Goal: Task Accomplishment & Management: Use online tool/utility

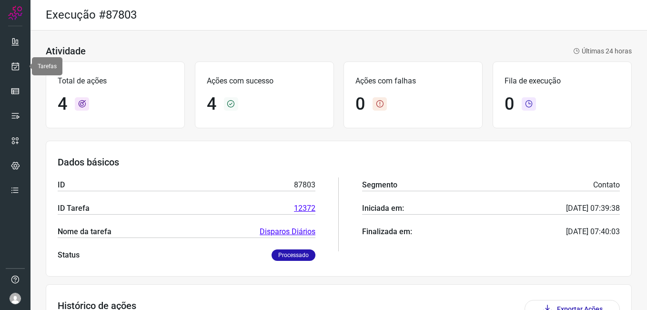
click at [16, 67] on icon at bounding box center [15, 66] width 10 height 10
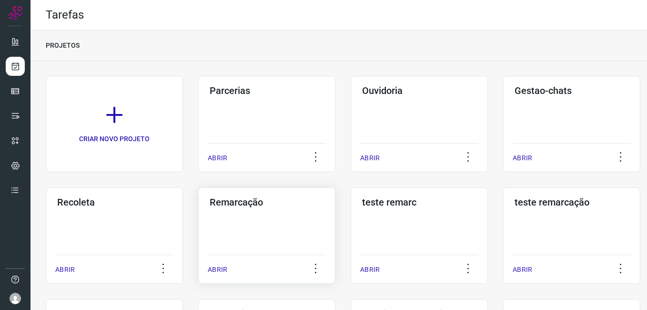
click at [264, 213] on div "Remarcação ABRIR" at bounding box center [266, 235] width 137 height 96
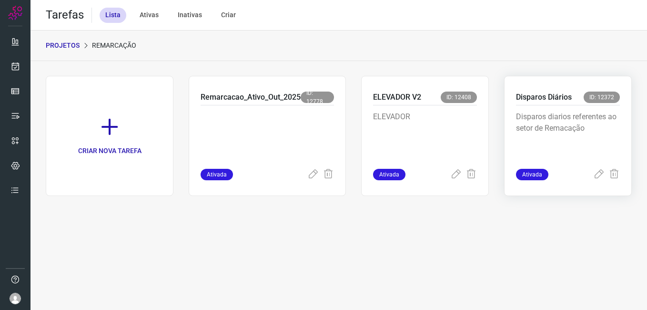
click at [571, 107] on div "Disparos diarios referentes ao setor de Remacação" at bounding box center [568, 136] width 104 height 63
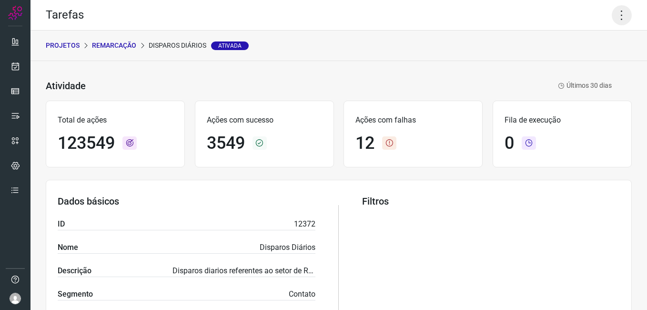
click at [614, 13] on icon at bounding box center [622, 15] width 20 height 20
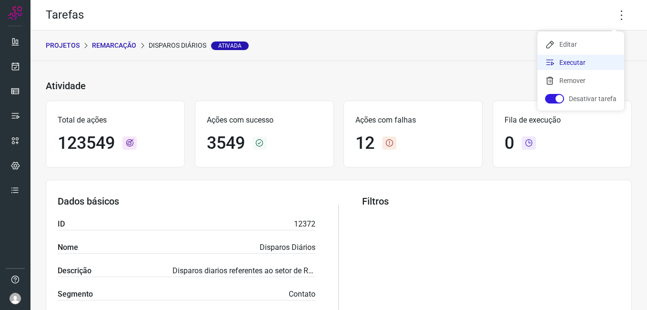
click at [588, 62] on li "Executar" at bounding box center [580, 62] width 87 height 15
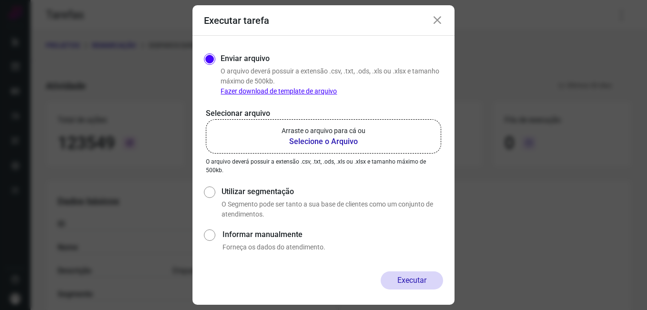
click at [311, 144] on b "Selecione o Arquivo" at bounding box center [324, 141] width 84 height 11
click at [0, 0] on input "Arraste o arquivo para cá ou Selecione o Arquivo" at bounding box center [0, 0] width 0 height 0
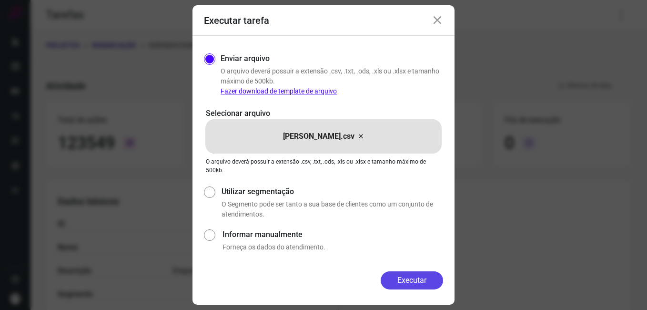
click at [407, 280] on button "Executar" at bounding box center [412, 280] width 62 height 18
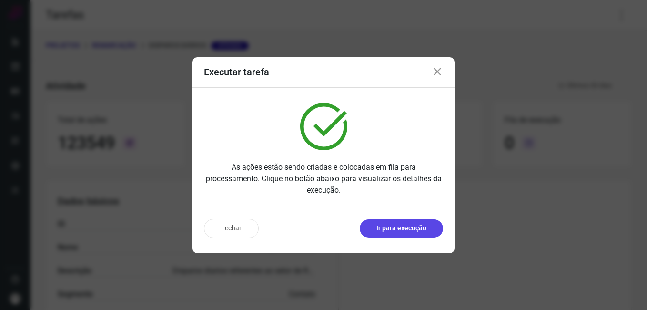
click at [406, 228] on p "Ir para execução" at bounding box center [401, 228] width 50 height 10
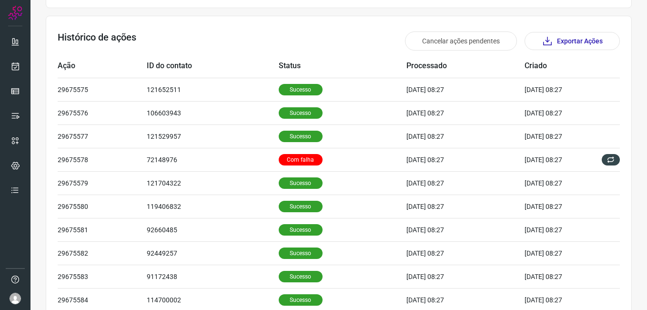
scroll to position [286, 0]
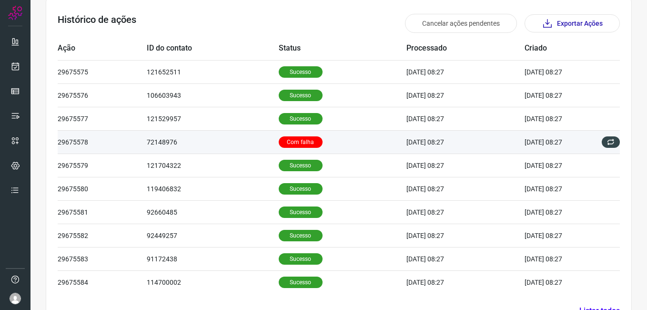
click at [296, 143] on p "Com falha" at bounding box center [301, 141] width 44 height 11
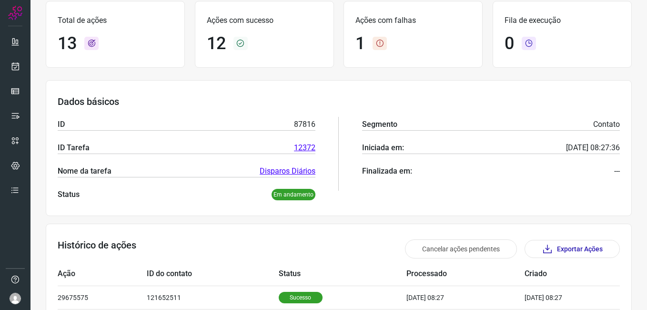
scroll to position [0, 0]
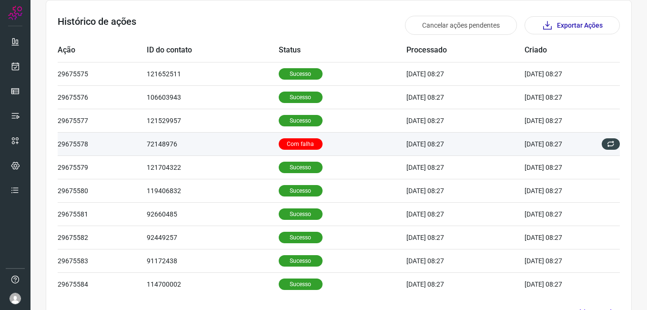
scroll to position [286, 0]
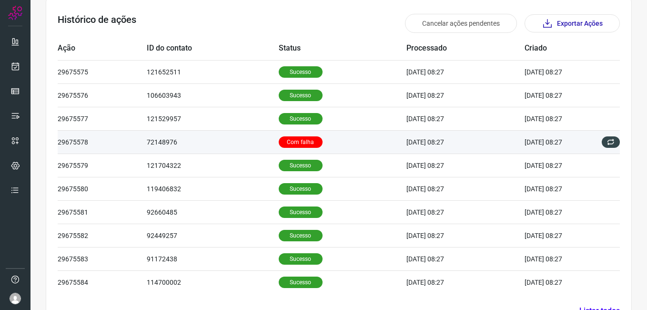
click at [288, 147] on p "Com falha" at bounding box center [301, 141] width 44 height 11
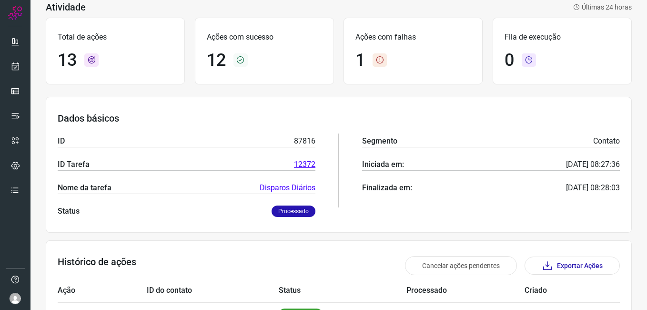
scroll to position [0, 0]
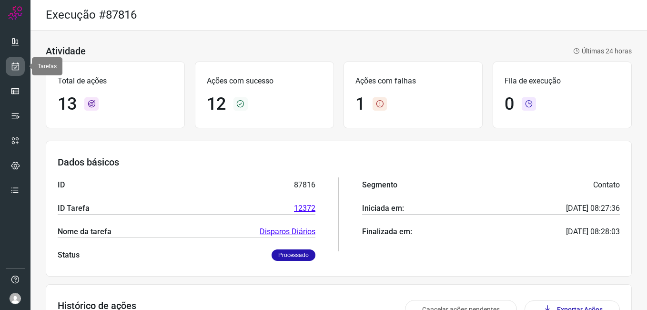
click at [13, 62] on icon at bounding box center [15, 66] width 10 height 10
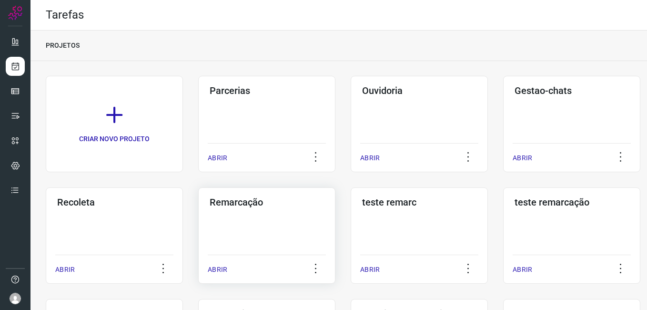
click at [224, 220] on div "Remarcação ABRIR" at bounding box center [266, 235] width 137 height 96
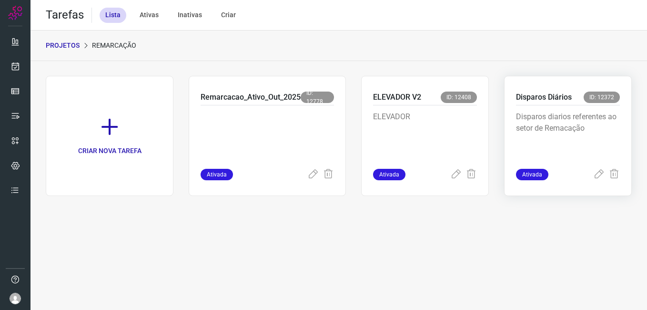
click at [554, 122] on p "Disparos diarios referentes ao setor de Remacação" at bounding box center [568, 135] width 104 height 48
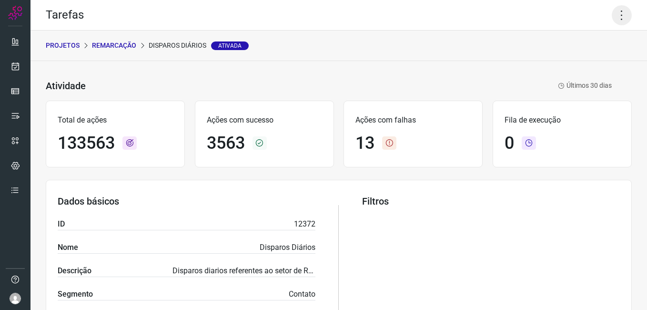
click at [621, 18] on icon at bounding box center [622, 15] width 20 height 20
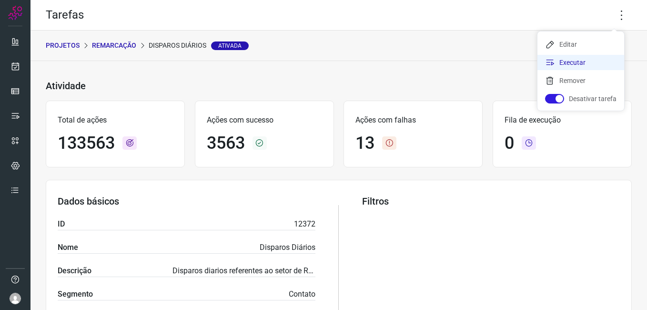
click at [593, 56] on li "Executar" at bounding box center [580, 62] width 87 height 15
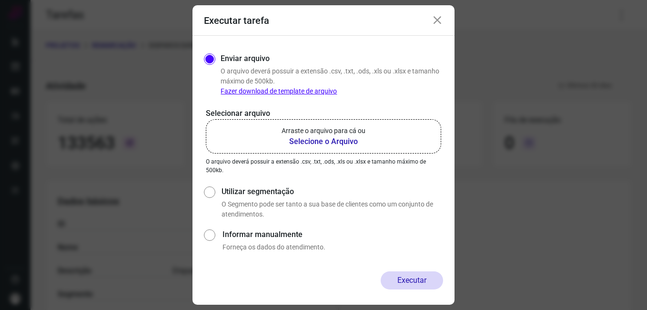
click at [311, 141] on b "Selecione o Arquivo" at bounding box center [324, 141] width 84 height 11
click at [0, 0] on input "Arraste o arquivo para cá ou Selecione o Arquivo" at bounding box center [0, 0] width 0 height 0
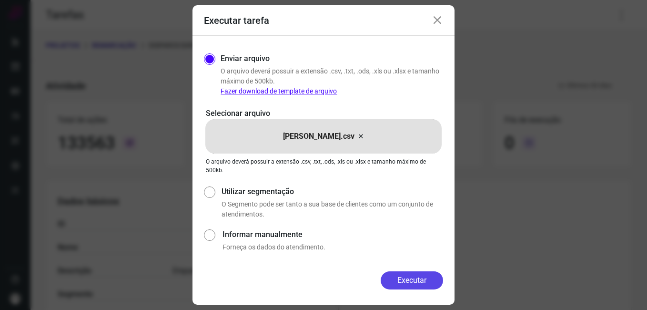
click at [415, 282] on button "Executar" at bounding box center [412, 280] width 62 height 18
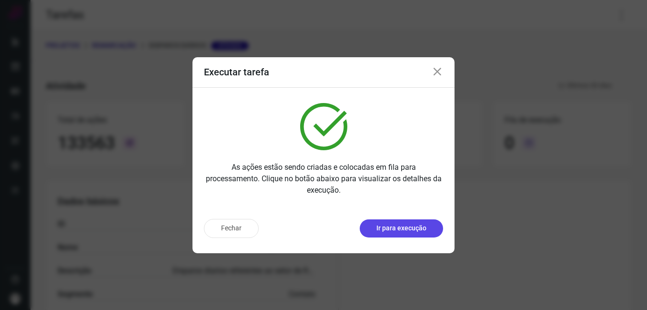
click at [383, 222] on button "Ir para execução" at bounding box center [401, 228] width 83 height 18
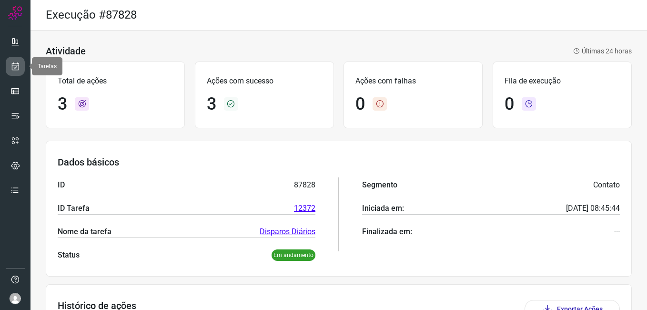
click at [13, 64] on icon at bounding box center [15, 66] width 10 height 10
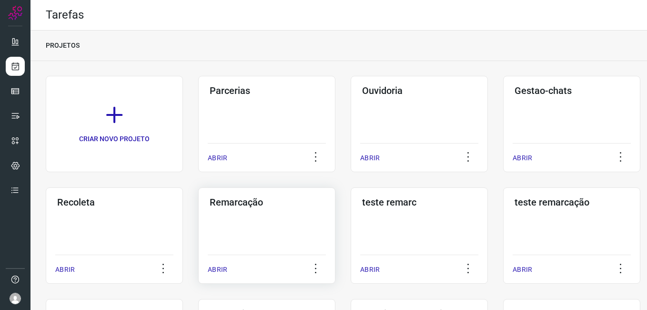
click at [278, 227] on div "Remarcação ABRIR" at bounding box center [266, 235] width 137 height 96
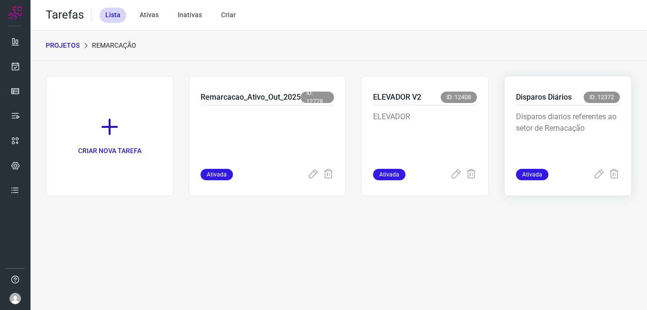
click at [565, 131] on p "Disparos diarios referentes ao setor de Remacação" at bounding box center [568, 135] width 104 height 48
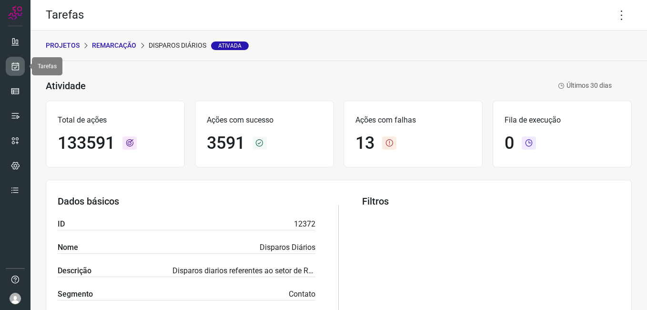
click at [14, 71] on icon at bounding box center [15, 66] width 10 height 10
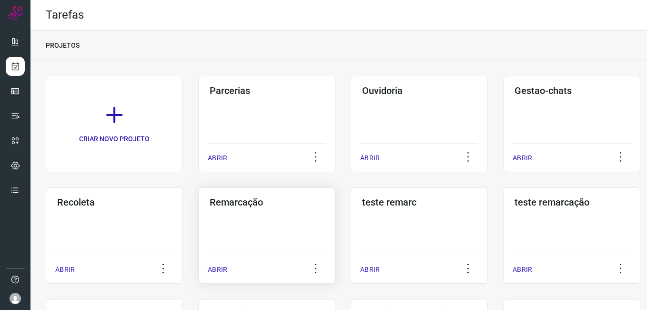
click at [258, 203] on h3 "Remarcação" at bounding box center [267, 201] width 114 height 11
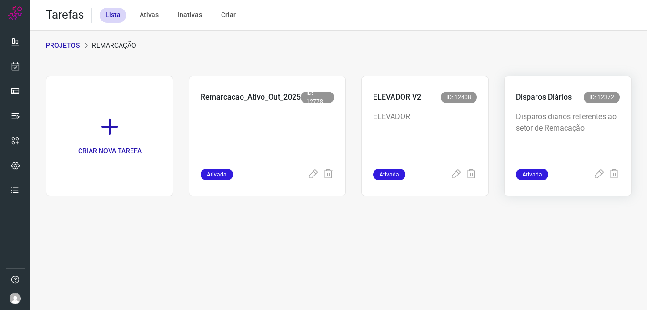
click at [571, 114] on p "Disparos diarios referentes ao setor de Remacação" at bounding box center [568, 135] width 104 height 48
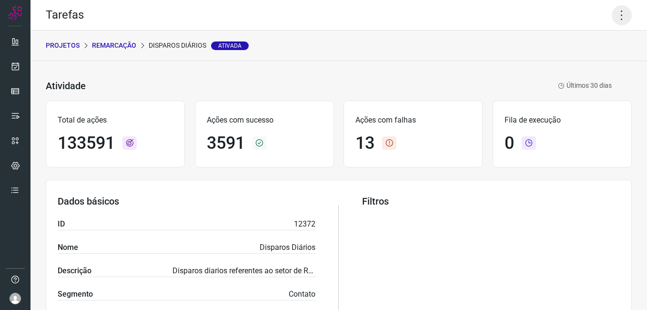
click at [613, 11] on icon at bounding box center [622, 15] width 20 height 20
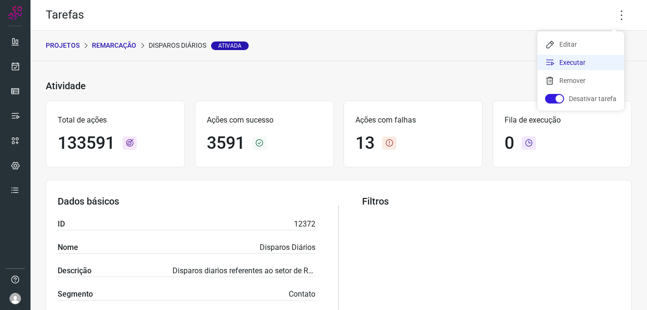
click at [581, 62] on li "Executar" at bounding box center [580, 62] width 87 height 15
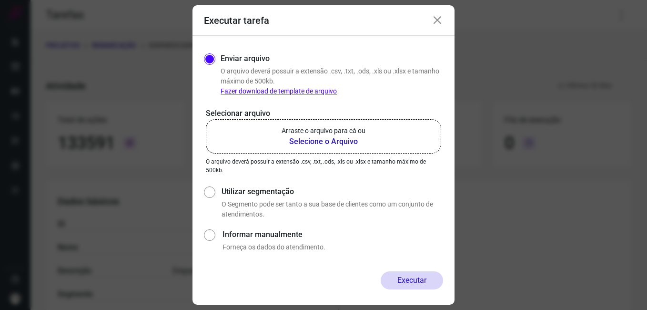
click at [344, 140] on b "Selecione o Arquivo" at bounding box center [324, 141] width 84 height 11
click at [0, 0] on input "Arraste o arquivo para cá ou Selecione o Arquivo" at bounding box center [0, 0] width 0 height 0
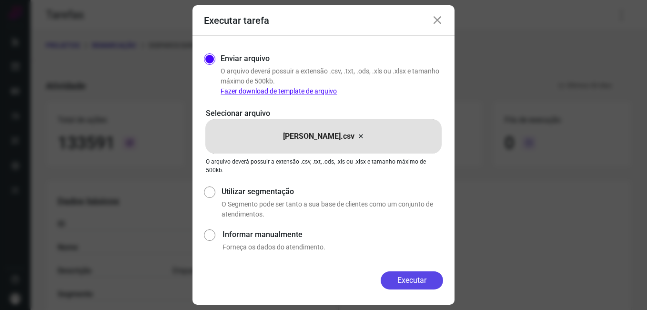
click at [405, 276] on button "Executar" at bounding box center [412, 280] width 62 height 18
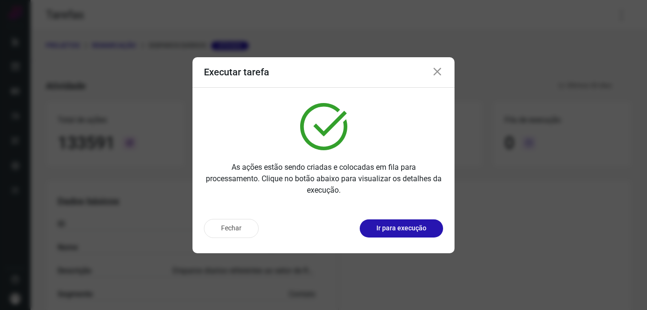
click at [408, 217] on div "Fechar Ir para execução" at bounding box center [323, 232] width 262 height 42
click at [402, 228] on p "Ir para execução" at bounding box center [401, 228] width 50 height 10
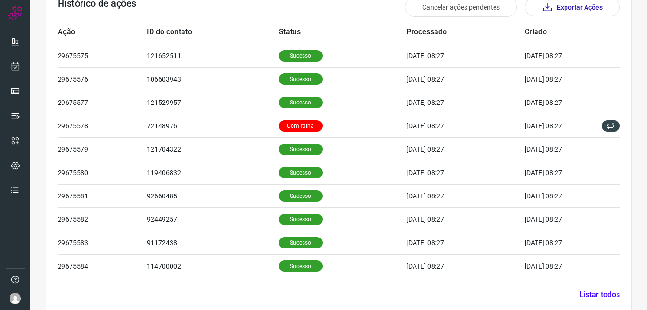
scroll to position [318, 0]
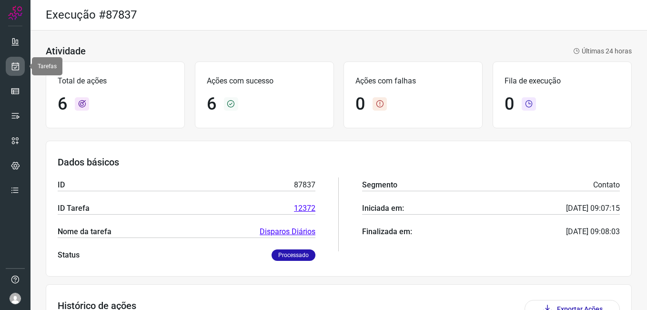
click at [16, 63] on icon at bounding box center [15, 66] width 10 height 10
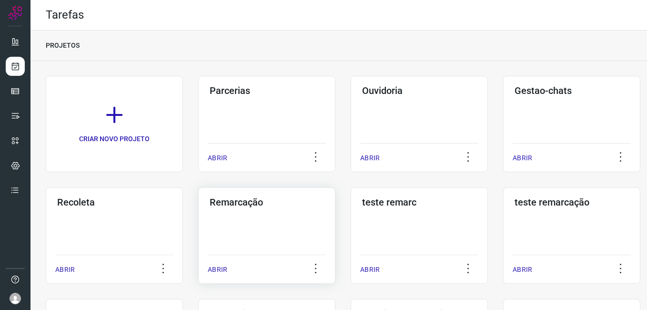
click at [272, 220] on div "Remarcação ABRIR" at bounding box center [266, 235] width 137 height 96
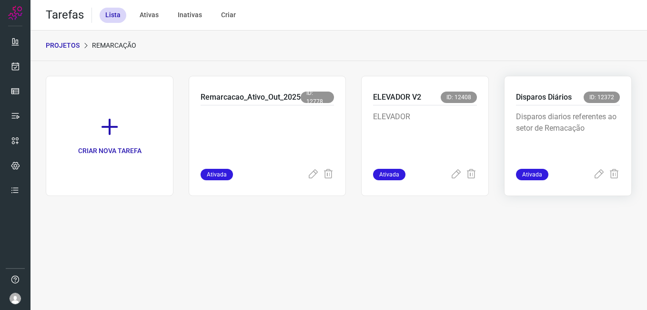
click at [555, 140] on p "Disparos diarios referentes ao setor de Remacação" at bounding box center [568, 135] width 104 height 48
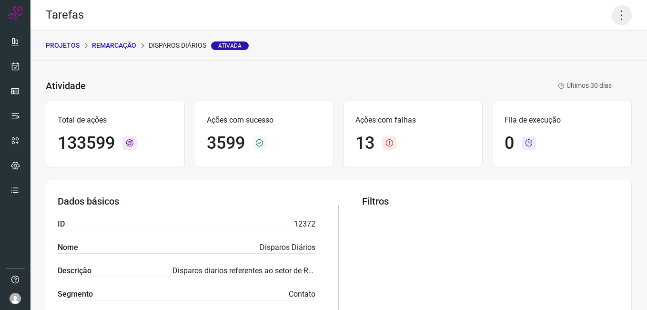
click at [613, 23] on icon at bounding box center [622, 15] width 20 height 20
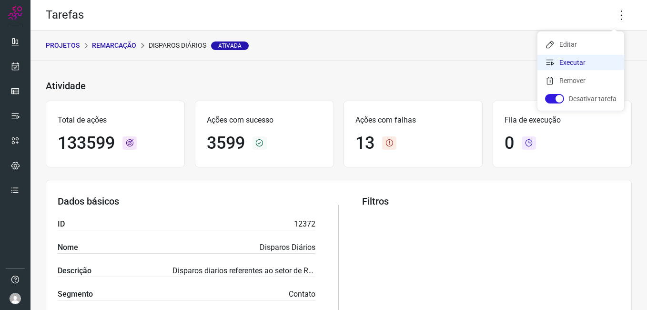
click at [595, 59] on li "Executar" at bounding box center [580, 62] width 87 height 15
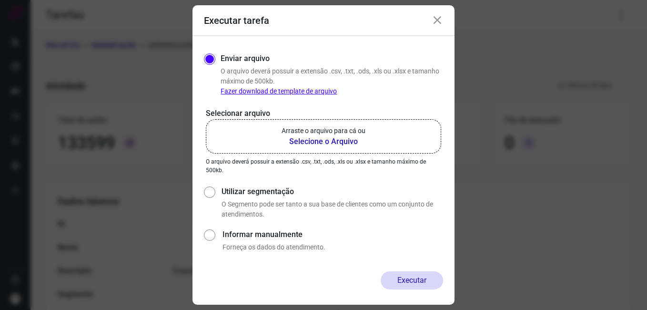
click at [309, 143] on b "Selecione o Arquivo" at bounding box center [324, 141] width 84 height 11
click at [0, 0] on input "Arraste o arquivo para cá ou Selecione o Arquivo" at bounding box center [0, 0] width 0 height 0
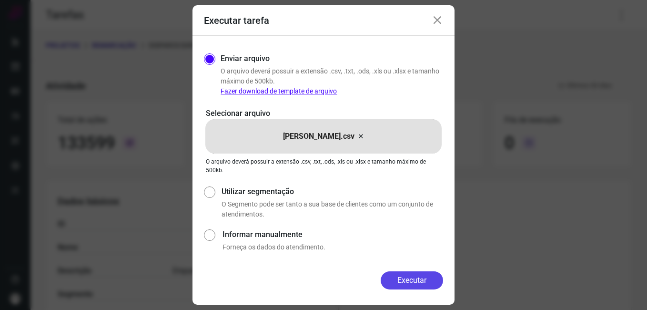
click at [406, 274] on button "Executar" at bounding box center [412, 280] width 62 height 18
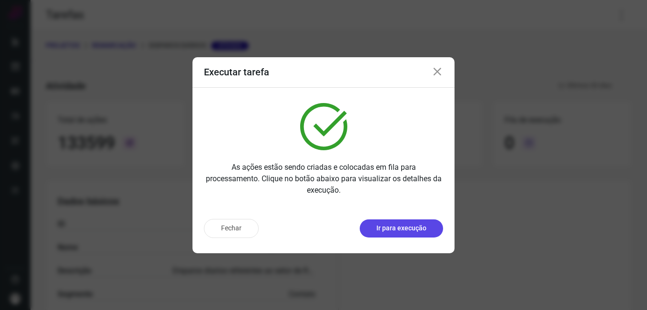
click at [386, 234] on button "Ir para execução" at bounding box center [401, 228] width 83 height 18
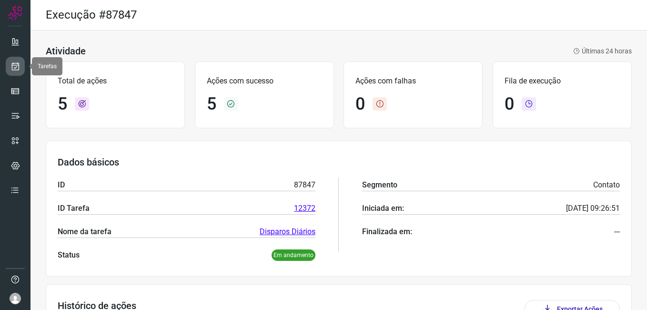
click at [7, 70] on link at bounding box center [15, 66] width 19 height 19
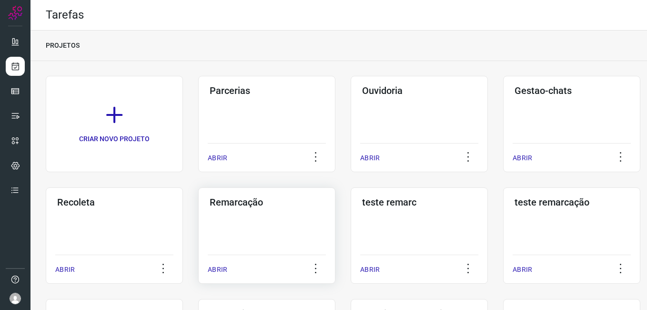
click at [258, 216] on div "Remarcação ABRIR" at bounding box center [266, 235] width 137 height 96
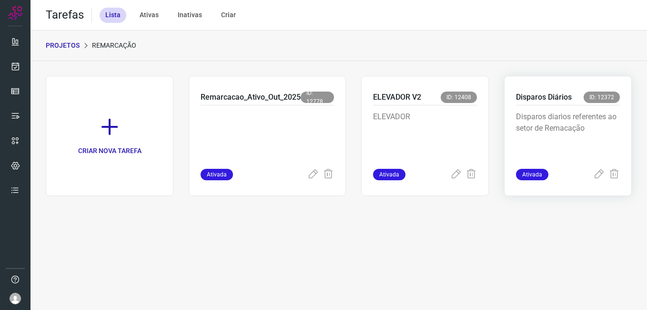
click at [554, 112] on p "Disparos diarios referentes ao setor de Remacação" at bounding box center [568, 135] width 104 height 48
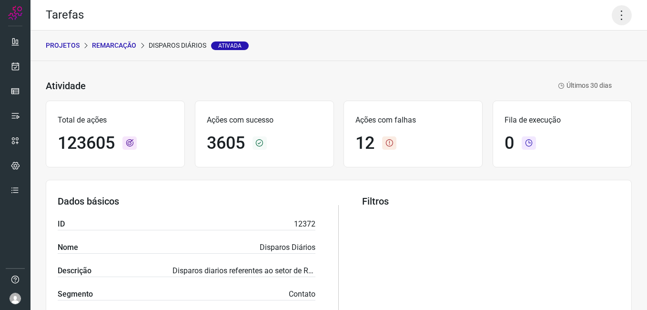
click at [617, 19] on icon at bounding box center [622, 15] width 20 height 20
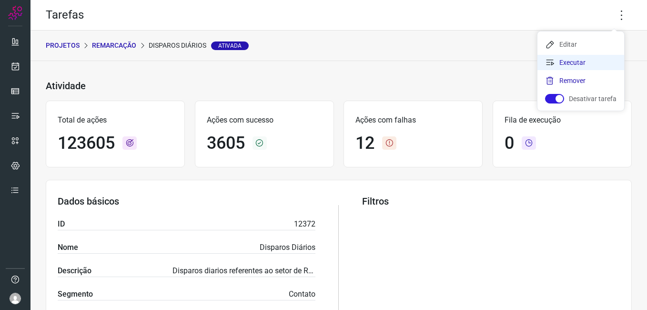
click at [596, 60] on li "Executar" at bounding box center [580, 62] width 87 height 15
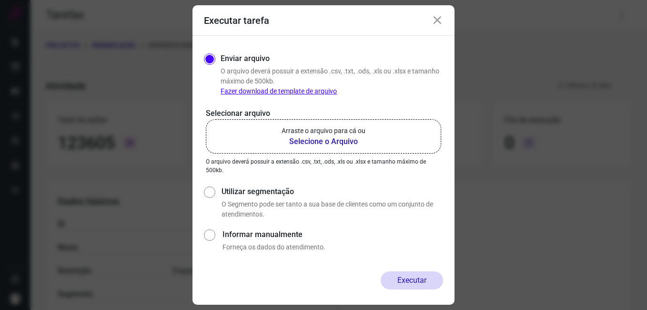
click at [336, 141] on b "Selecione o Arquivo" at bounding box center [324, 141] width 84 height 11
click at [0, 0] on input "Arraste o arquivo para cá ou Selecione o Arquivo" at bounding box center [0, 0] width 0 height 0
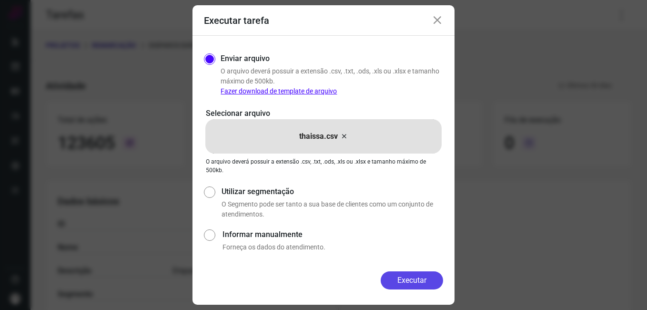
click at [413, 278] on button "Executar" at bounding box center [412, 280] width 62 height 18
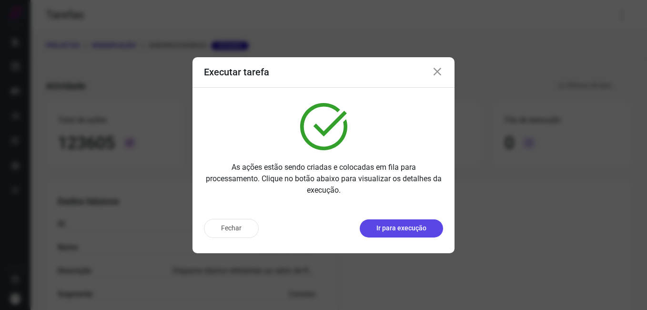
click at [390, 230] on p "Ir para execução" at bounding box center [401, 228] width 50 height 10
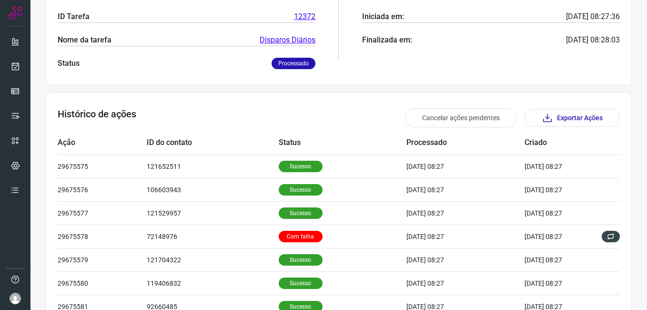
scroll to position [175, 0]
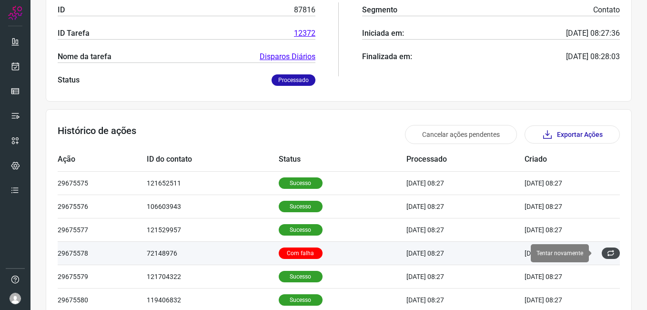
click at [607, 249] on icon at bounding box center [611, 253] width 8 height 8
click at [607, 252] on icon at bounding box center [611, 253] width 8 height 8
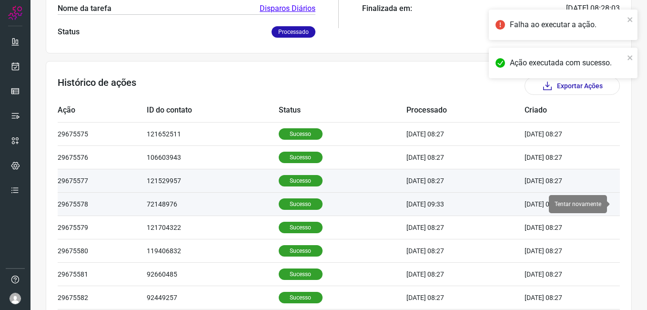
scroll to position [270, 0]
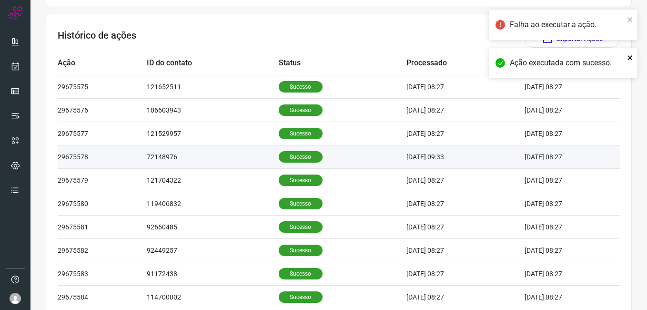
click at [632, 56] on icon "close" at bounding box center [630, 57] width 5 height 5
click at [632, 21] on icon "close" at bounding box center [630, 19] width 5 height 5
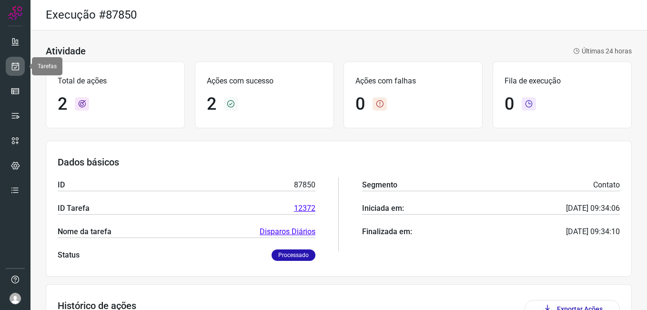
click at [20, 59] on link at bounding box center [15, 66] width 19 height 19
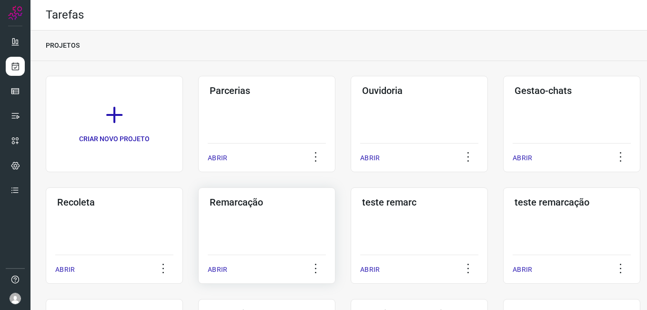
click at [241, 243] on div "Remarcação ABRIR" at bounding box center [266, 235] width 137 height 96
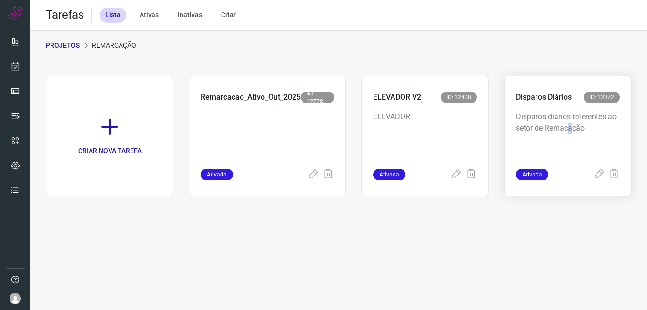
click at [571, 136] on p "Disparos diarios referentes ao setor de Remacação" at bounding box center [568, 135] width 104 height 48
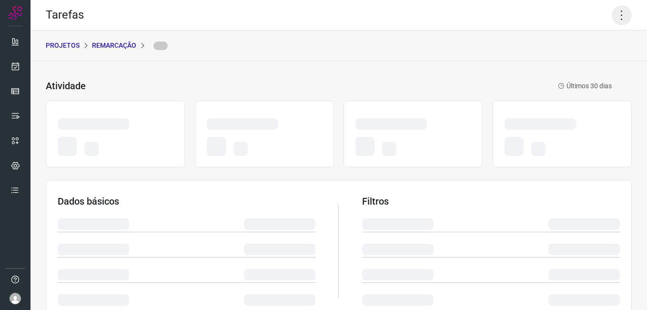
drag, startPoint x: 571, startPoint y: 136, endPoint x: 617, endPoint y: 19, distance: 126.4
click at [617, 19] on icon at bounding box center [622, 15] width 20 height 20
click at [617, 18] on icon at bounding box center [622, 15] width 20 height 20
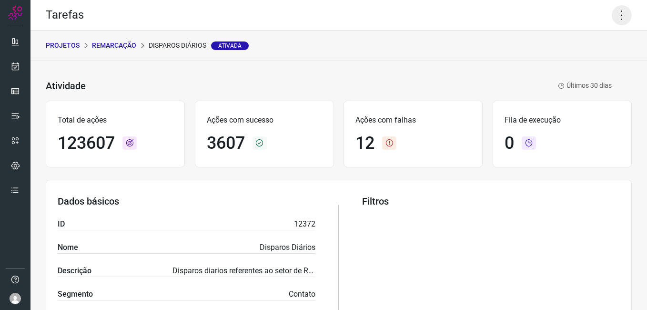
click at [617, 18] on icon at bounding box center [622, 15] width 20 height 20
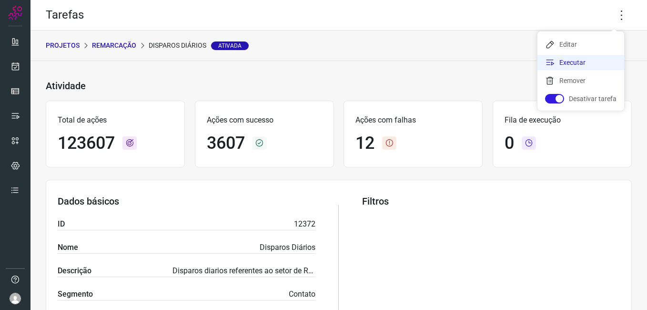
click at [581, 68] on li "Executar" at bounding box center [580, 62] width 87 height 15
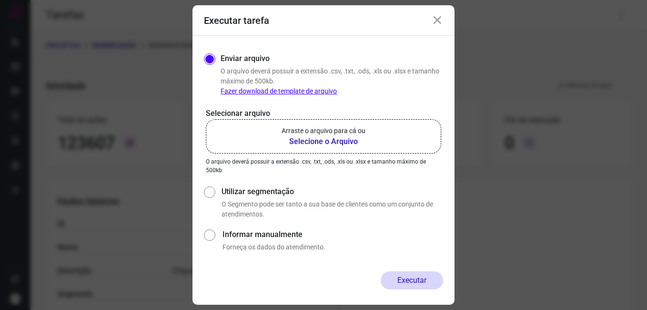
click at [332, 134] on p "Arraste o arquivo para cá ou" at bounding box center [324, 131] width 84 height 10
click at [0, 0] on input "Arraste o arquivo para cá ou Selecione o Arquivo" at bounding box center [0, 0] width 0 height 0
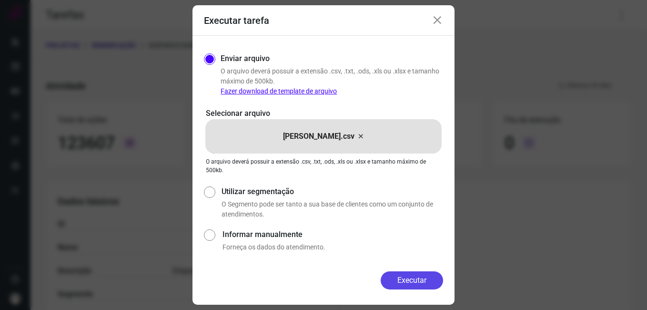
click at [410, 279] on button "Executar" at bounding box center [412, 280] width 62 height 18
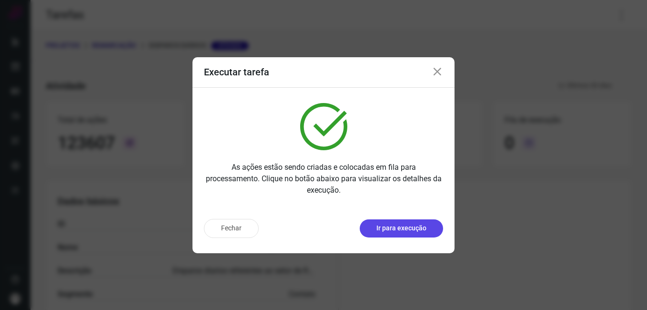
click at [388, 229] on p "Ir para execução" at bounding box center [401, 228] width 50 height 10
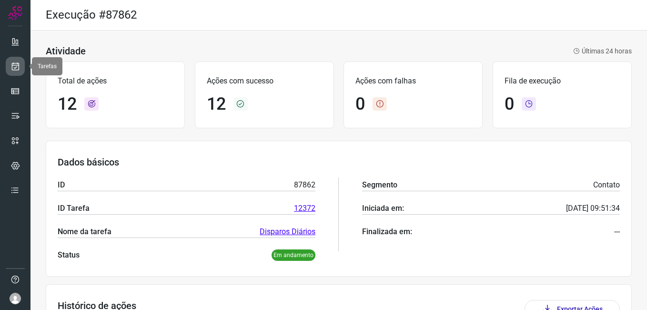
click at [10, 62] on link at bounding box center [15, 66] width 19 height 19
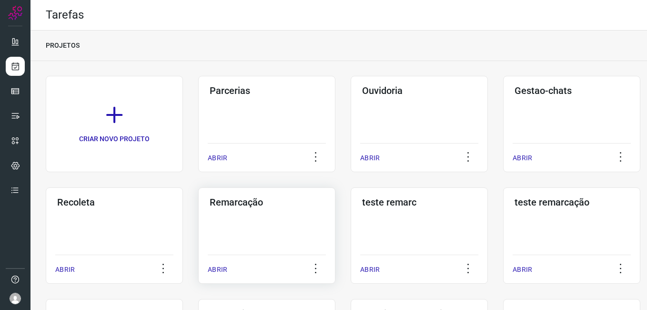
click at [277, 214] on div "Remarcação ABRIR" at bounding box center [266, 235] width 137 height 96
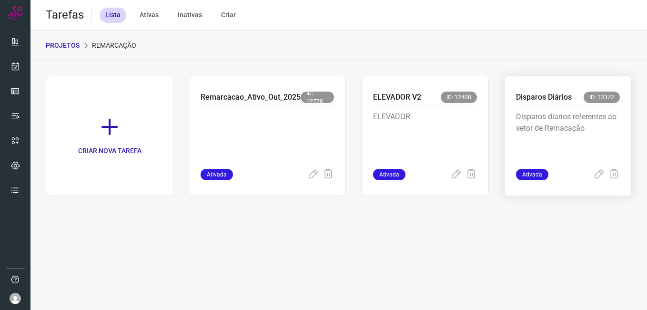
click at [547, 132] on p "Disparos diarios referentes ao setor de Remacação" at bounding box center [568, 135] width 104 height 48
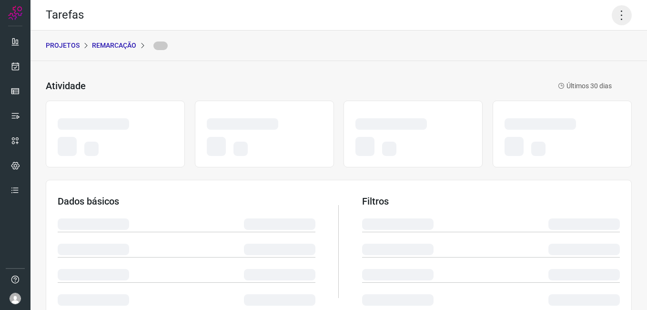
click at [613, 16] on icon at bounding box center [622, 15] width 20 height 20
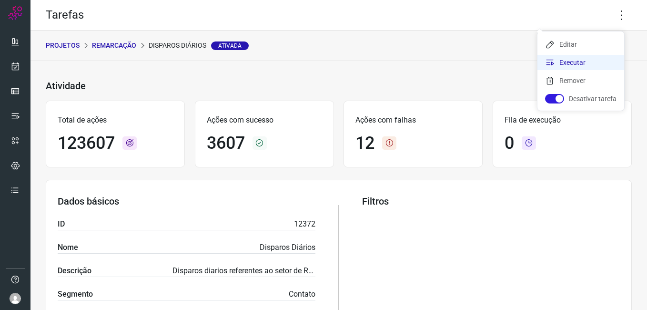
click at [573, 62] on li "Executar" at bounding box center [580, 62] width 87 height 15
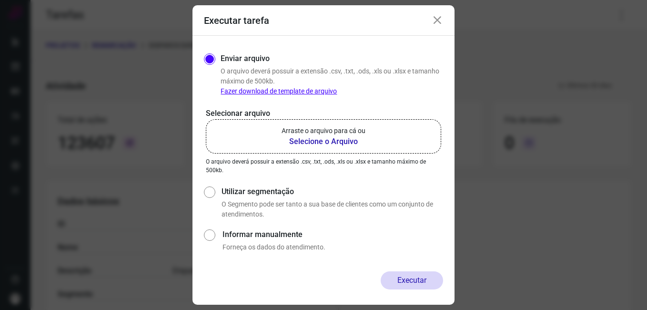
click at [350, 142] on b "Selecione o Arquivo" at bounding box center [324, 141] width 84 height 11
click at [0, 0] on input "Arraste o arquivo para cá ou Selecione o Arquivo" at bounding box center [0, 0] width 0 height 0
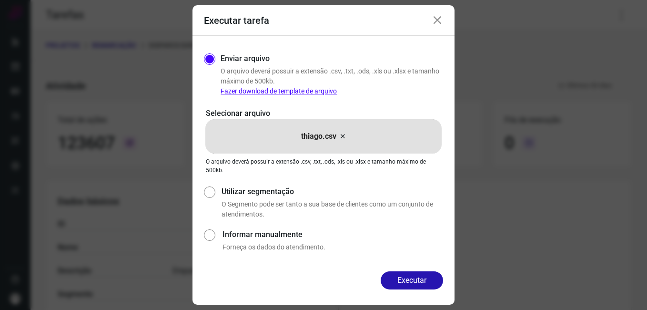
click at [422, 277] on button "Executar" at bounding box center [412, 280] width 62 height 18
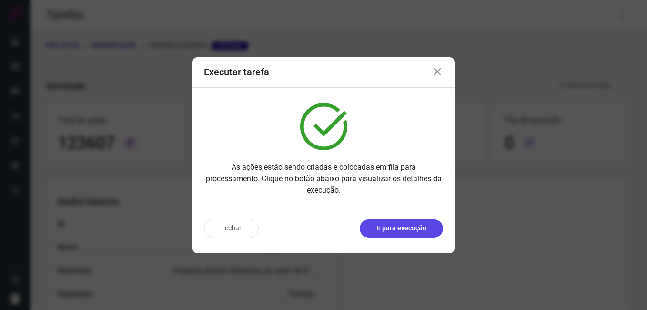
click at [391, 232] on p "Ir para execução" at bounding box center [401, 228] width 50 height 10
